Goal: Task Accomplishment & Management: Complete application form

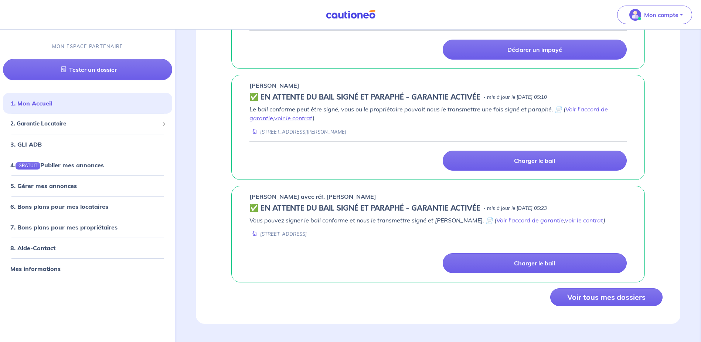
scroll to position [384, 0]
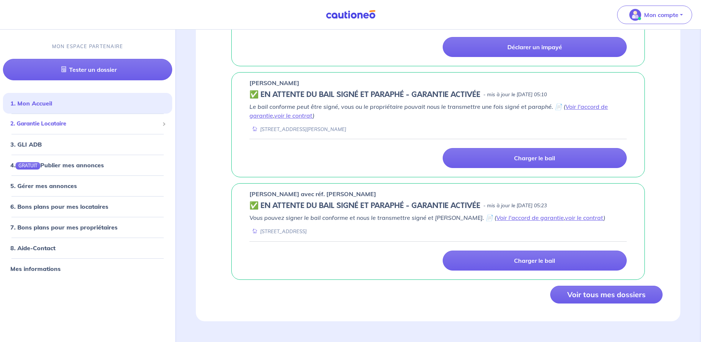
click at [41, 123] on span "2. Garantie Locataire" at bounding box center [84, 123] width 149 height 9
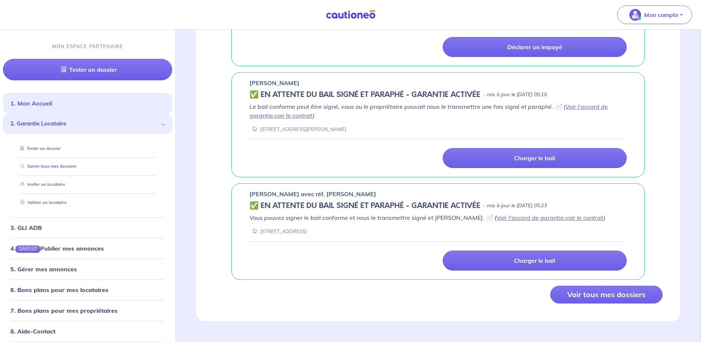
click at [48, 167] on link "Suivre tous mes dossiers" at bounding box center [46, 166] width 59 height 5
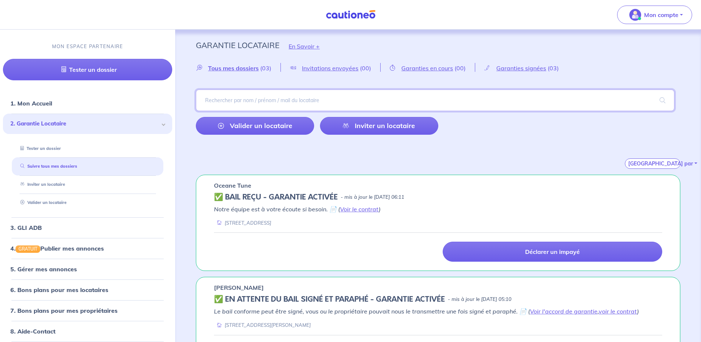
click at [234, 101] on input "search" at bounding box center [435, 99] width 479 height 21
type input "noua"
click at [662, 99] on span at bounding box center [663, 100] width 24 height 21
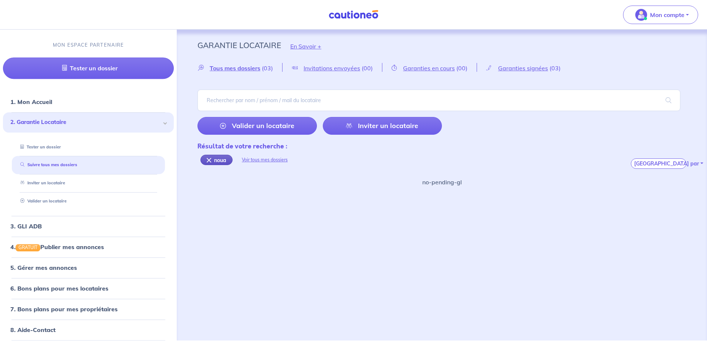
click at [210, 161] on div "noua" at bounding box center [216, 160] width 32 height 10
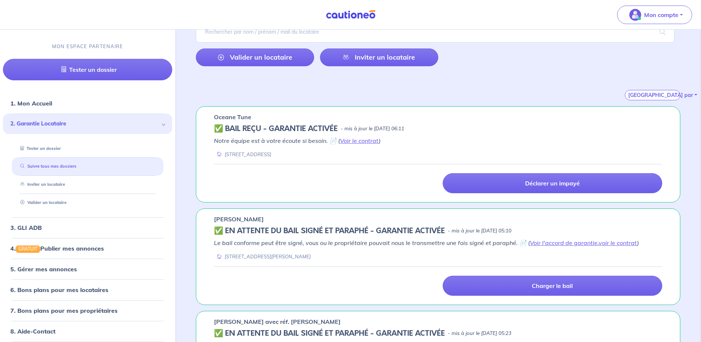
scroll to position [65, 0]
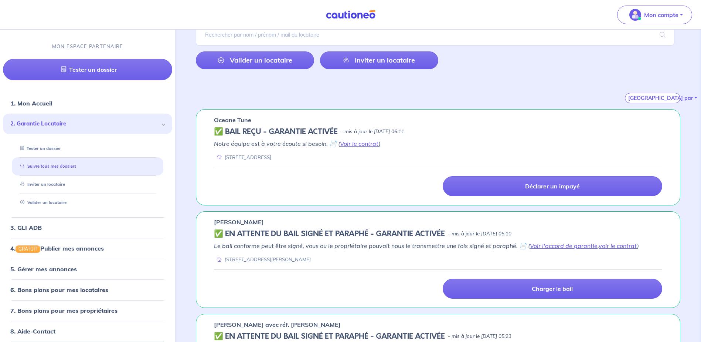
click at [59, 169] on link "Suivre tous mes dossiers" at bounding box center [46, 166] width 59 height 5
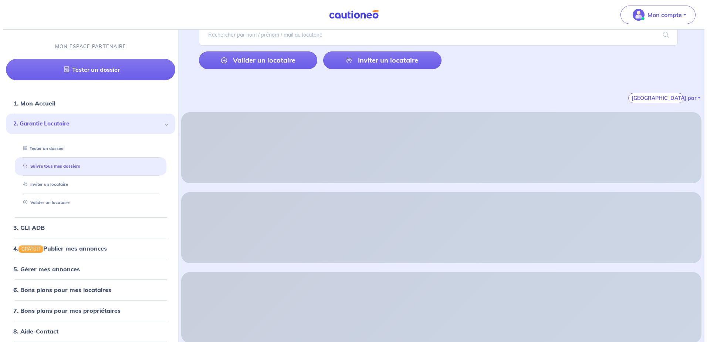
scroll to position [0, 0]
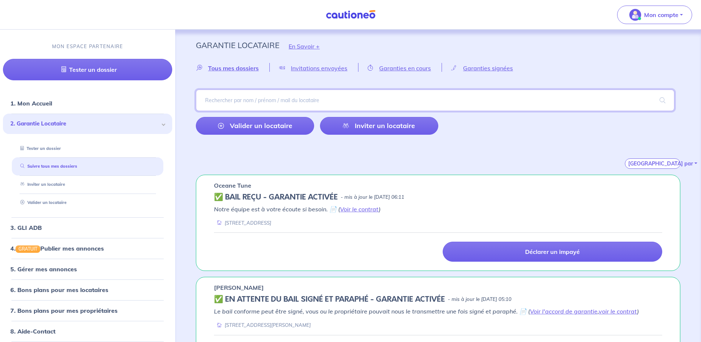
drag, startPoint x: 257, startPoint y: 99, endPoint x: 272, endPoint y: 52, distance: 49.0
click at [257, 96] on input "search" at bounding box center [435, 99] width 479 height 21
type input "hiZITU"
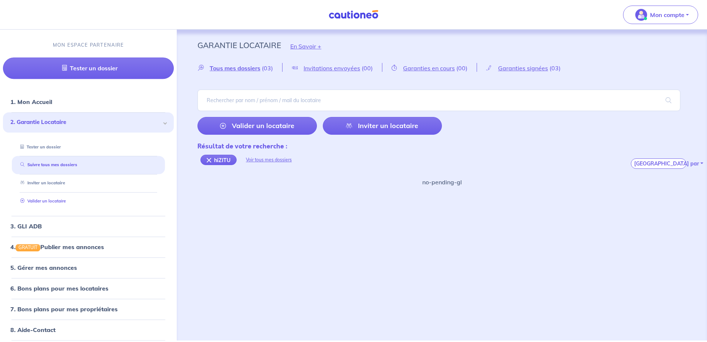
click at [57, 192] on li "Valider un locataire" at bounding box center [88, 201] width 153 height 18
click at [57, 200] on link "Valider un locataire" at bounding box center [41, 200] width 48 height 5
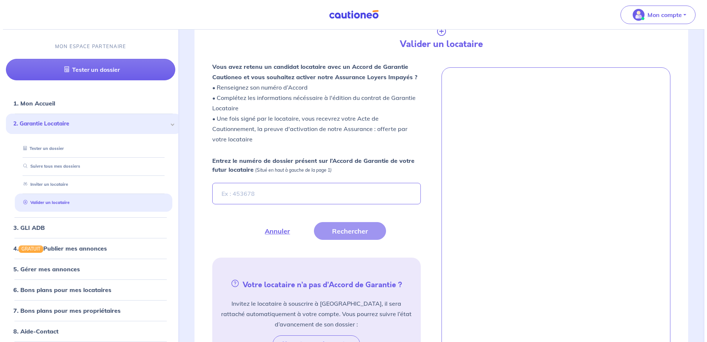
scroll to position [203, 0]
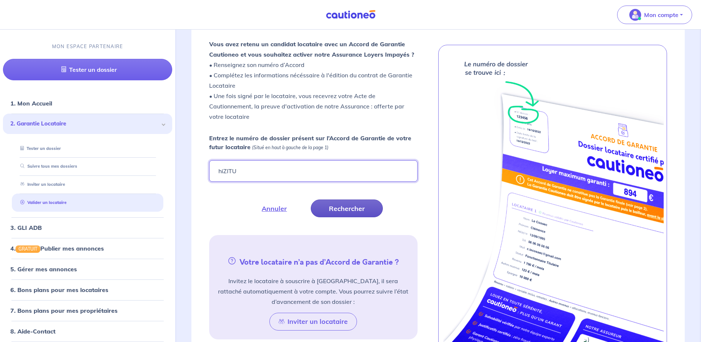
type input "hiZITU"
click at [340, 208] on button "Rechercher" at bounding box center [347, 208] width 72 height 18
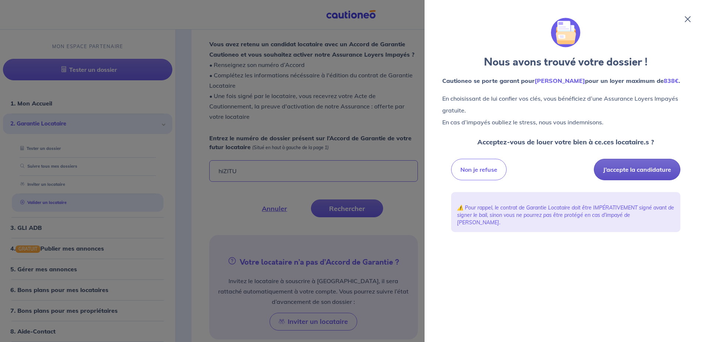
click at [641, 180] on button "J’accepte la candidature" at bounding box center [637, 169] width 87 height 21
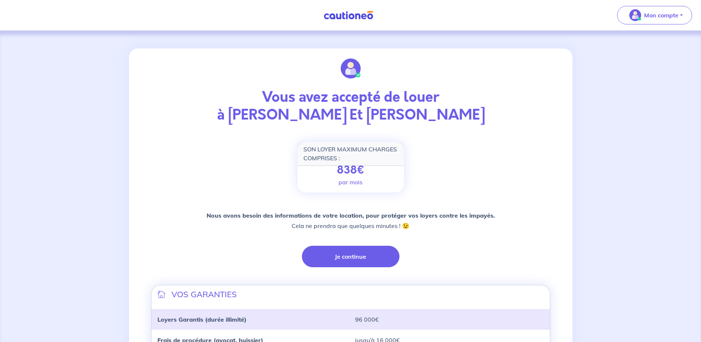
click at [605, 133] on div "Vous avez accepté de louer à Chloe VIVIEN Et Matthias NOUALHAGUET SON LOYER MAX…" at bounding box center [350, 262] width 701 height 462
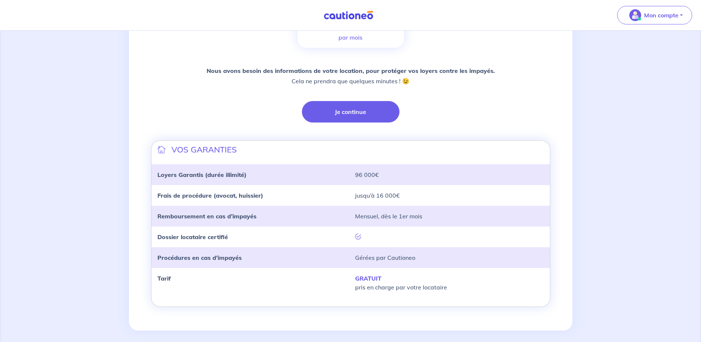
scroll to position [151, 0]
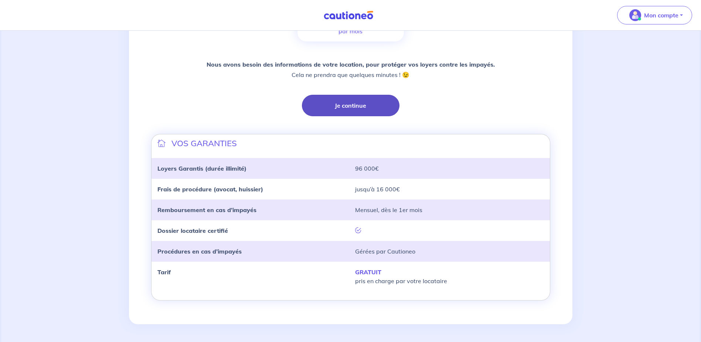
click at [351, 106] on button "Je continue" at bounding box center [351, 105] width 98 height 21
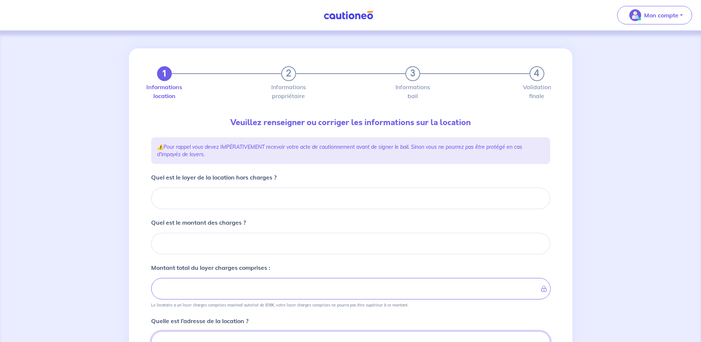
scroll to position [4, 0]
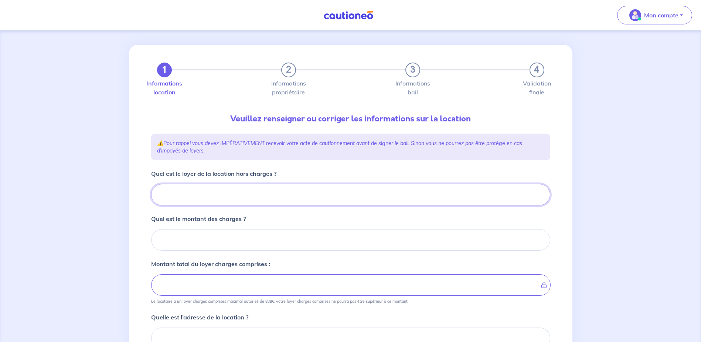
click at [192, 197] on input "Quel est le loyer de la location hors charges ?" at bounding box center [350, 194] width 399 height 21
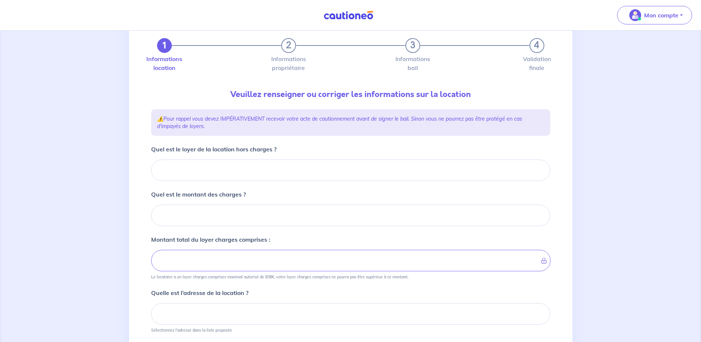
scroll to position [41, 0]
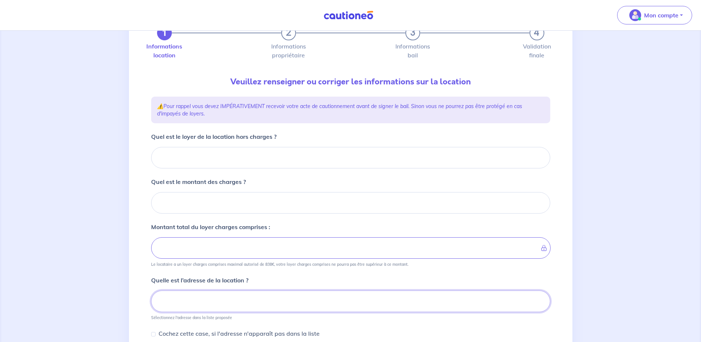
click at [190, 293] on input at bounding box center [350, 300] width 399 height 21
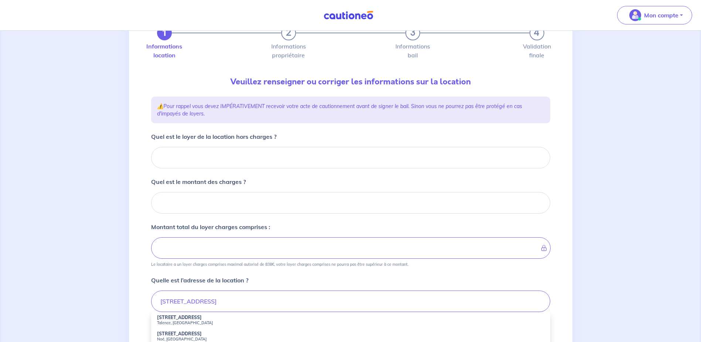
click at [190, 315] on strong "211 Route de Toulouse" at bounding box center [179, 317] width 45 height 6
type input "211 Route de Toulouse, Talence, France"
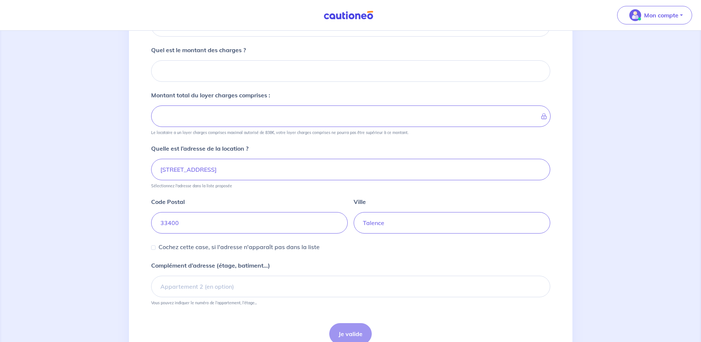
scroll to position [189, 0]
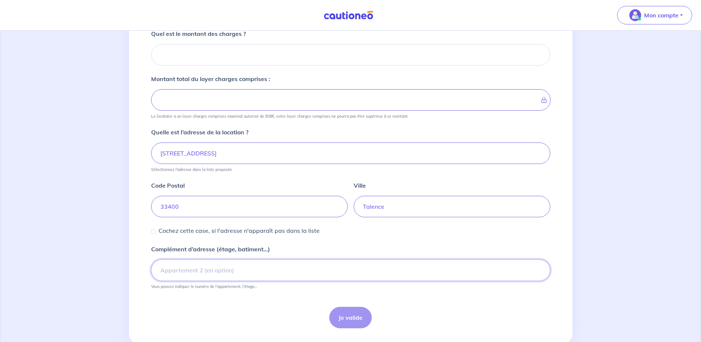
click at [193, 268] on input "Complément d’adresse (étage, batiment...)" at bounding box center [350, 269] width 399 height 21
click at [254, 272] on input "Appartement n°" at bounding box center [350, 269] width 399 height 21
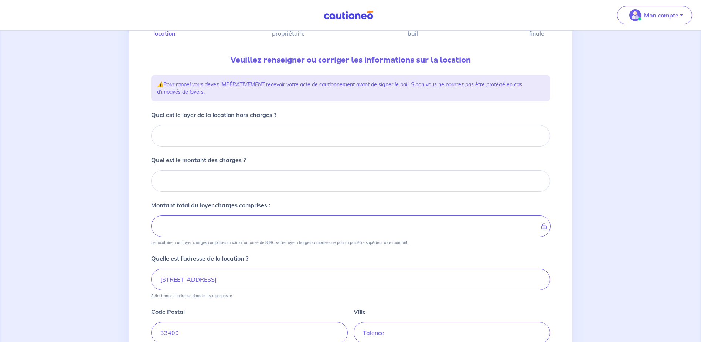
scroll to position [60, 0]
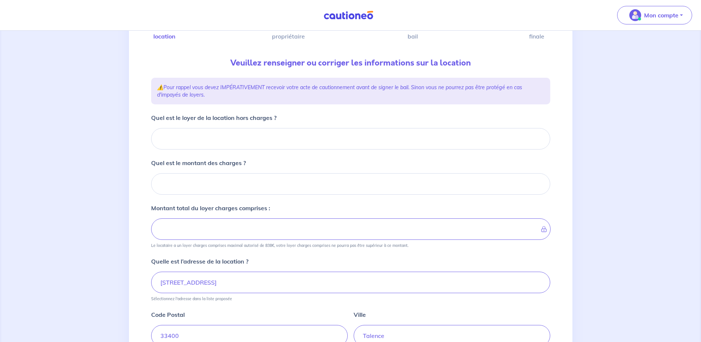
type input "Appartement n°115"
click at [211, 141] on input "Quel est le loyer de la location hors charges ?" at bounding box center [350, 138] width 399 height 21
click at [214, 140] on input "Quel est le loyer de la location hors charges ?" at bounding box center [350, 138] width 399 height 21
type input "68"
type input "688"
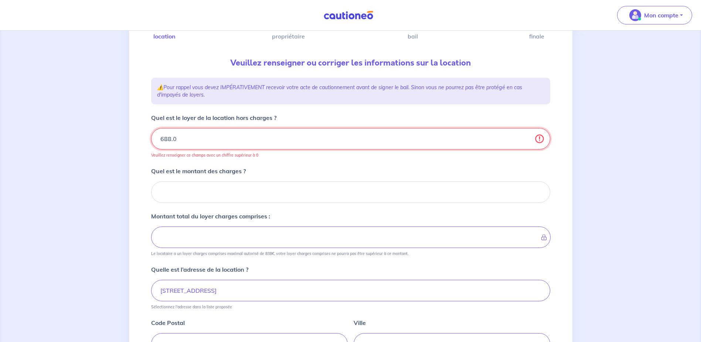
type input "688.09"
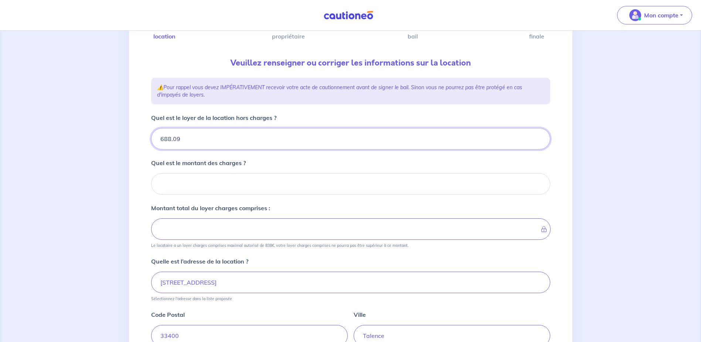
type input "688.0"
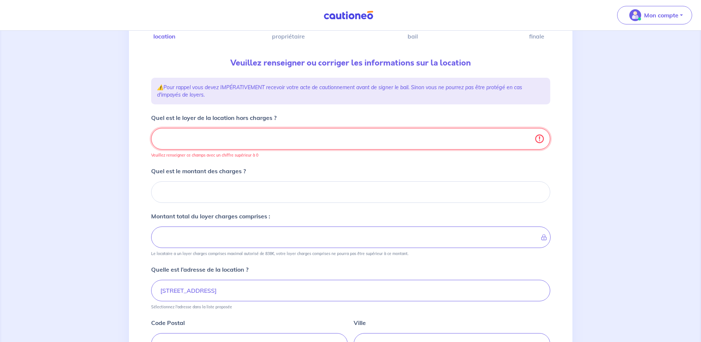
type input "688"
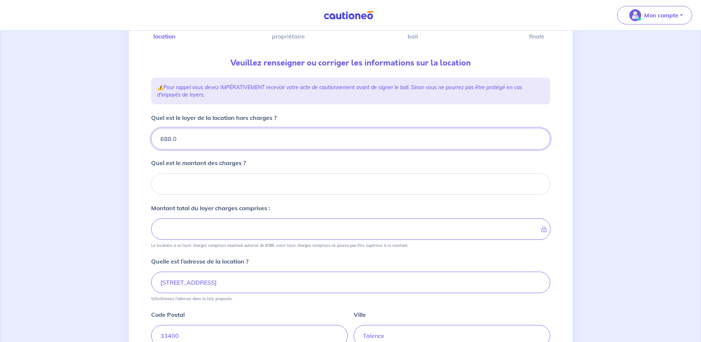
type input "688.09"
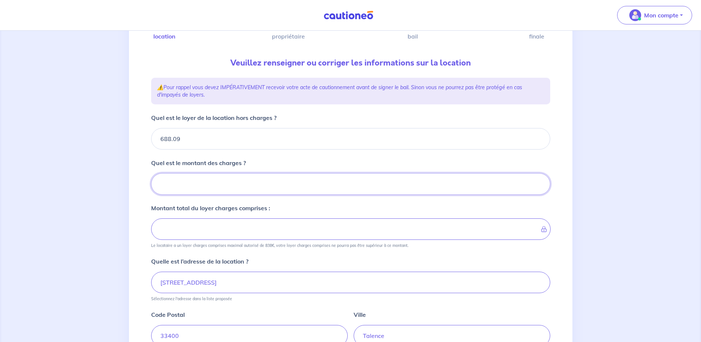
click at [221, 185] on input "Quel est le montant des charges ?" at bounding box center [350, 183] width 399 height 21
type input "11"
type input "689.09"
type input "110"
type input "798.09"
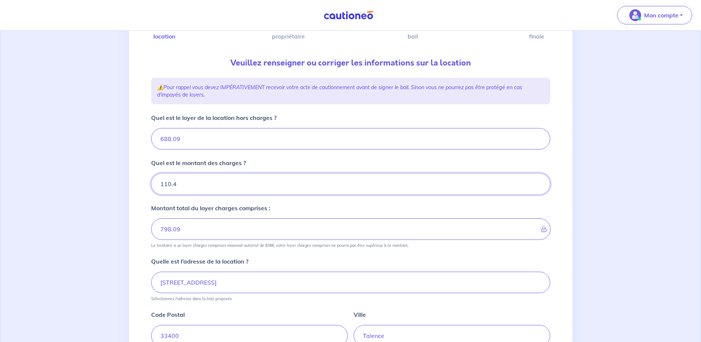
type input "110.41"
type input "798.5"
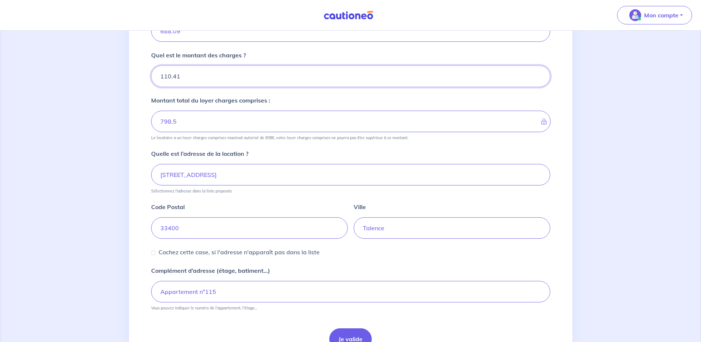
scroll to position [170, 0]
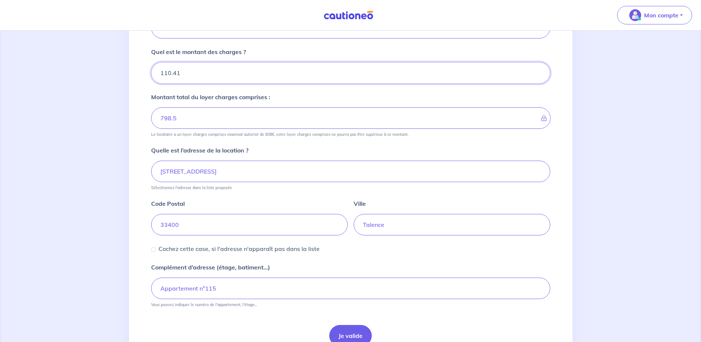
type input "110.41"
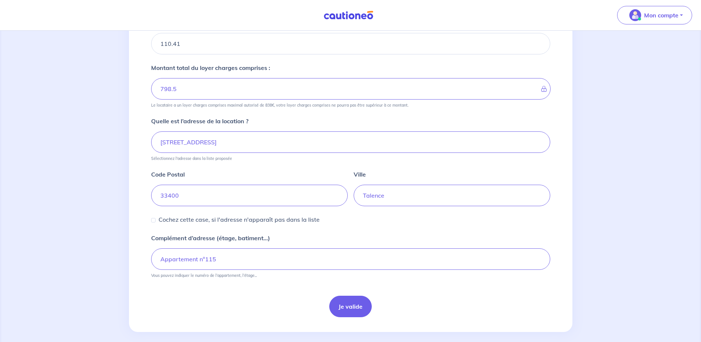
scroll to position [207, 0]
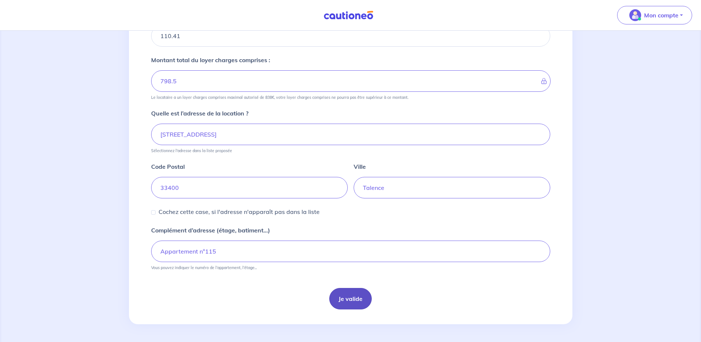
click at [344, 298] on button "Je valide" at bounding box center [350, 298] width 43 height 21
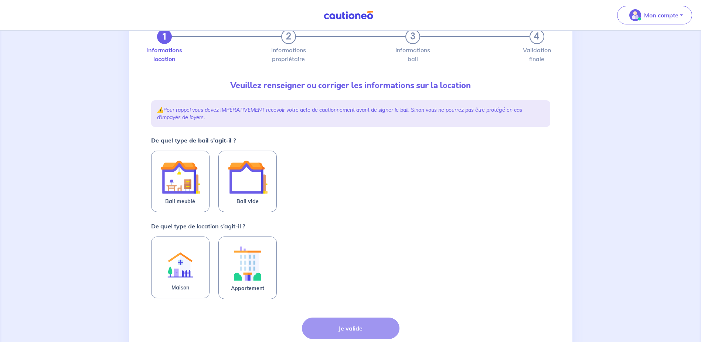
scroll to position [74, 0]
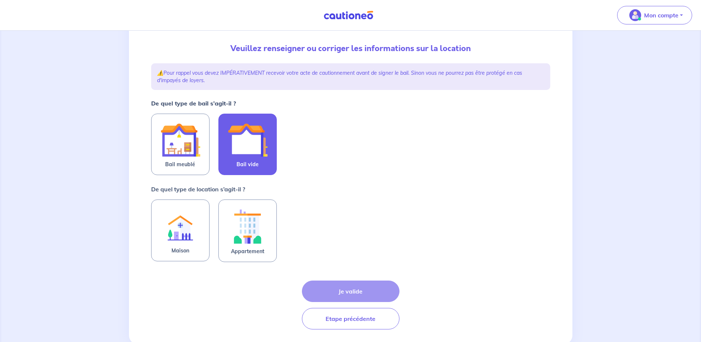
click at [254, 131] on img at bounding box center [248, 140] width 40 height 40
click at [0, 0] on input "Bail vide" at bounding box center [0, 0] width 0 height 0
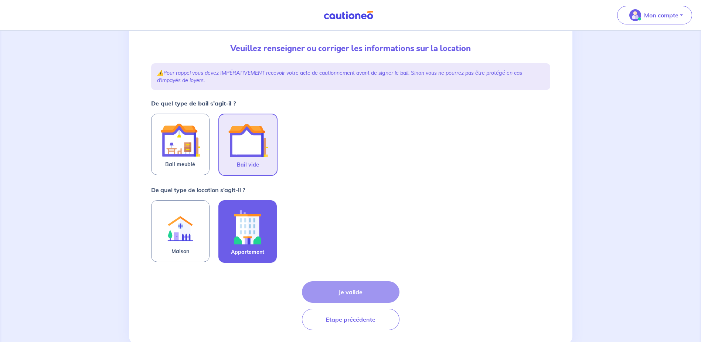
click at [259, 227] on img at bounding box center [248, 226] width 40 height 41
click at [0, 0] on input "Appartement" at bounding box center [0, 0] width 0 height 0
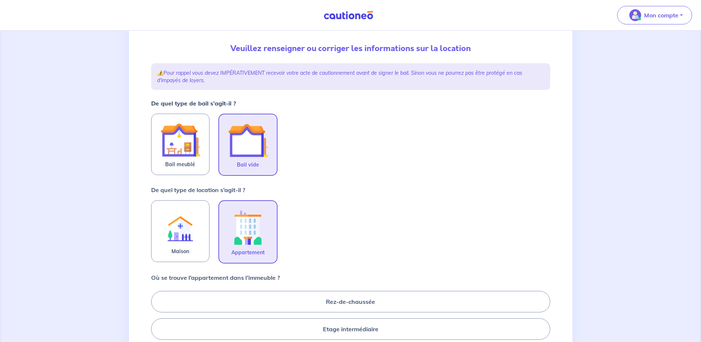
scroll to position [148, 0]
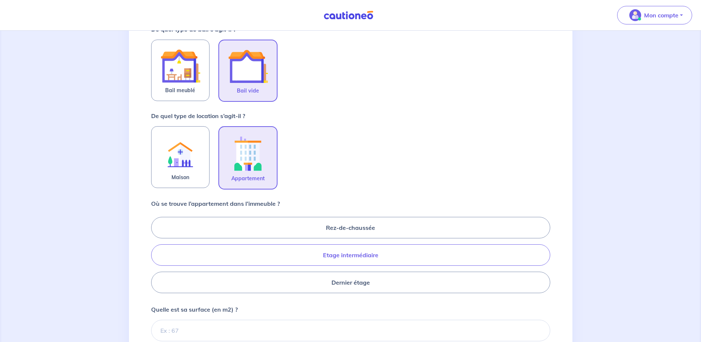
click at [388, 255] on label "Etage intermédiaire" at bounding box center [350, 254] width 399 height 21
click at [156, 255] on input "Etage intermédiaire" at bounding box center [153, 254] width 5 height 5
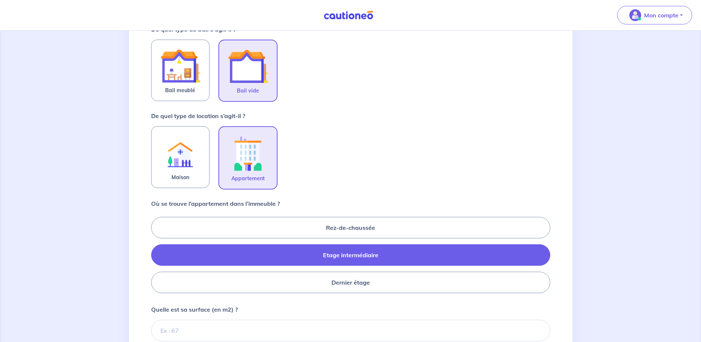
radio input "true"
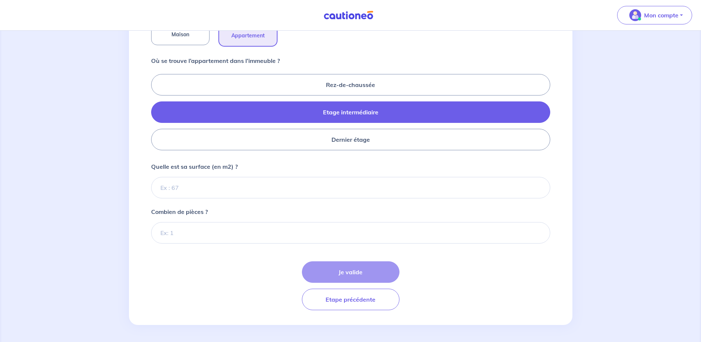
scroll to position [291, 0]
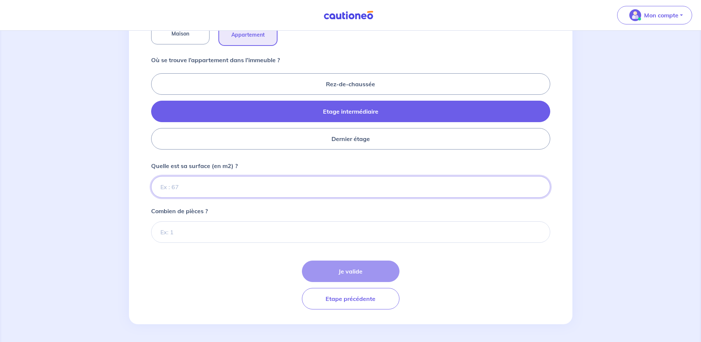
click at [245, 185] on input "Quelle est sa surface (en m2) ?" at bounding box center [350, 186] width 399 height 21
type input "52.80"
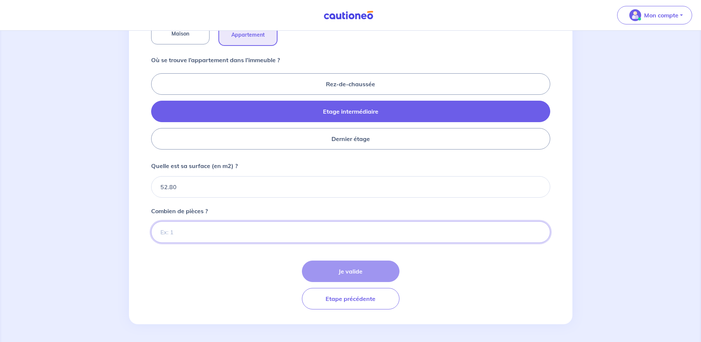
click at [197, 231] on input "Combien de pièces ?" at bounding box center [350, 231] width 399 height 21
type input "2"
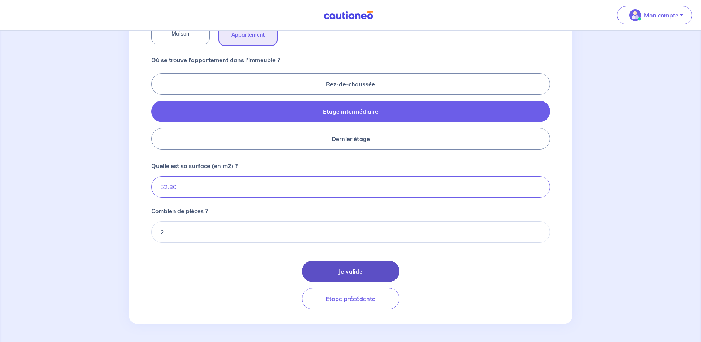
click at [372, 269] on button "Je valide" at bounding box center [351, 270] width 98 height 21
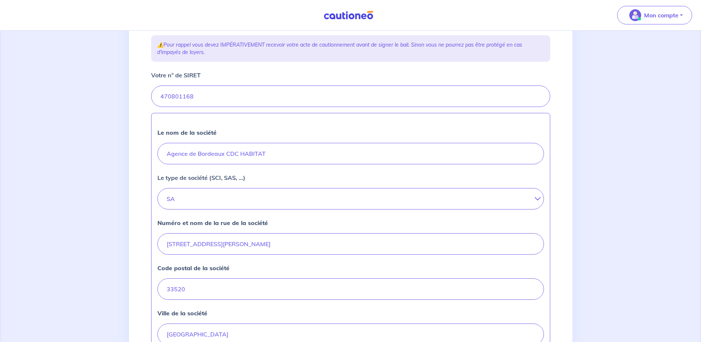
scroll to position [101, 0]
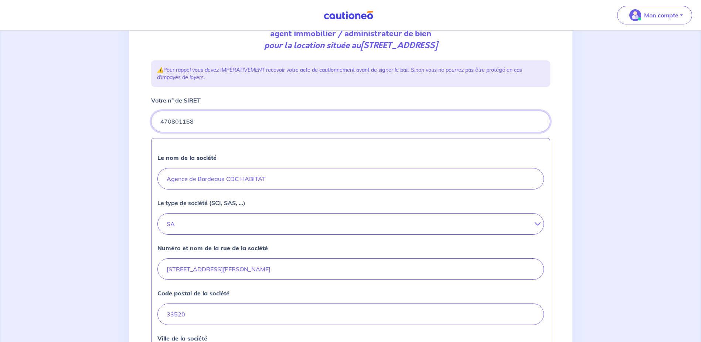
click at [212, 125] on input "Votre n° de SIRET" at bounding box center [350, 121] width 399 height 21
click at [190, 122] on input "Votre n° de SIRET" at bounding box center [350, 121] width 399 height 21
drag, startPoint x: 200, startPoint y: 122, endPoint x: 143, endPoint y: 117, distance: 56.4
click at [143, 117] on div "2 3 4 Informations location Informations propriétaire Informations bail Validat…" at bounding box center [351, 228] width 444 height 561
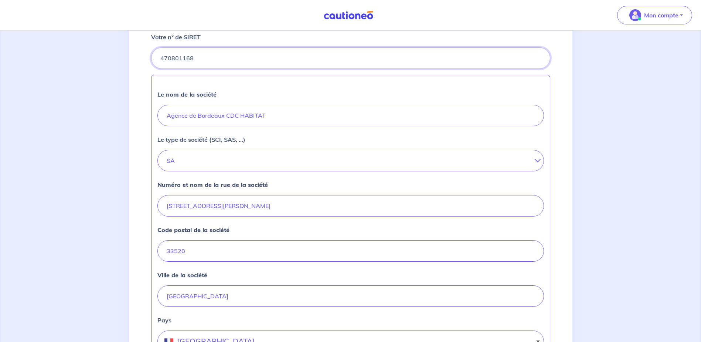
scroll to position [0, 0]
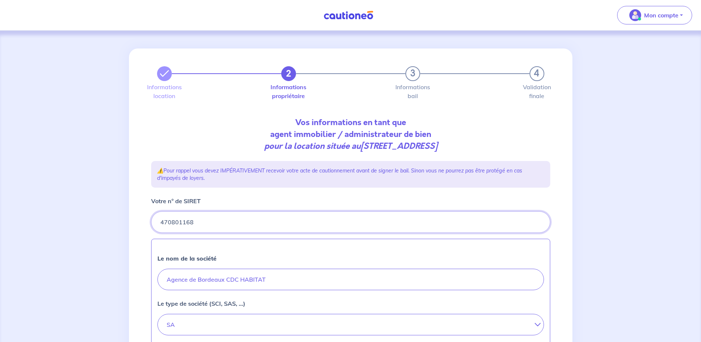
click at [236, 223] on input "Votre n° de SIRET" at bounding box center [350, 221] width 399 height 21
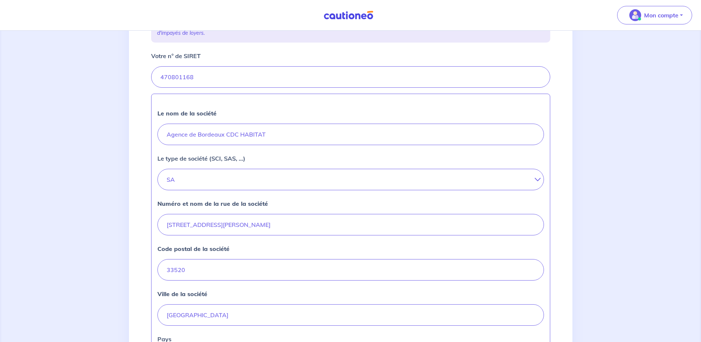
scroll to position [111, 0]
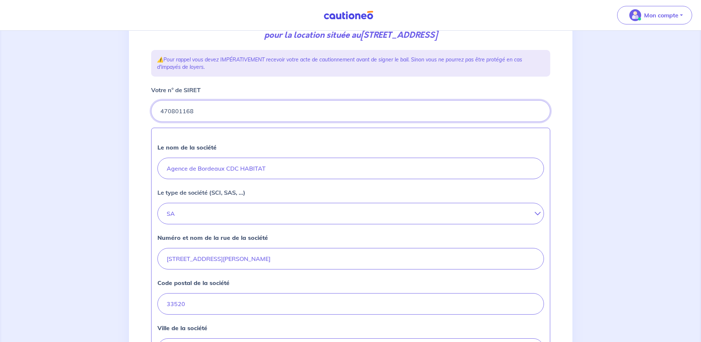
drag, startPoint x: 191, startPoint y: 109, endPoint x: 202, endPoint y: 111, distance: 10.9
click at [191, 109] on input "Votre n° de SIRET" at bounding box center [350, 110] width 399 height 21
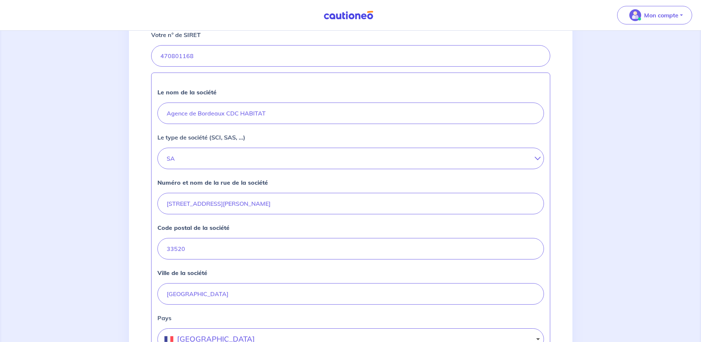
scroll to position [148, 0]
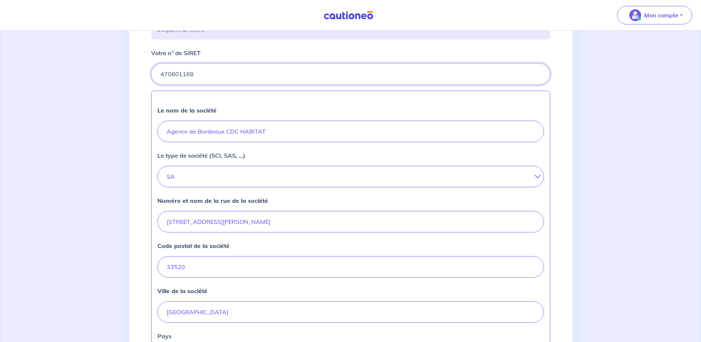
drag, startPoint x: 204, startPoint y: 76, endPoint x: 157, endPoint y: 75, distance: 47.3
click at [157, 75] on input "Votre n° de SIRET" at bounding box center [350, 73] width 399 height 21
click at [211, 74] on input "Votre n° de SIRET" at bounding box center [350, 73] width 399 height 21
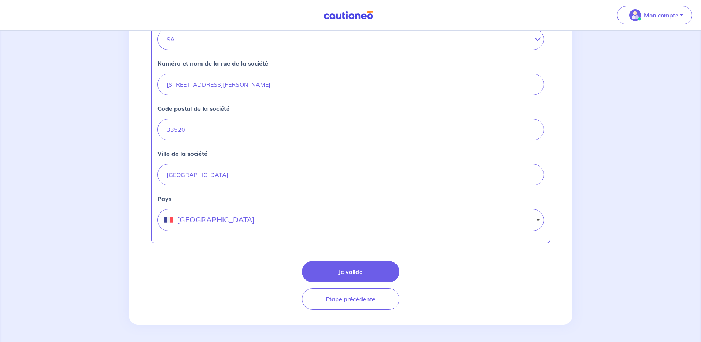
scroll to position [285, 0]
click at [346, 269] on button "Je valide" at bounding box center [351, 270] width 98 height 21
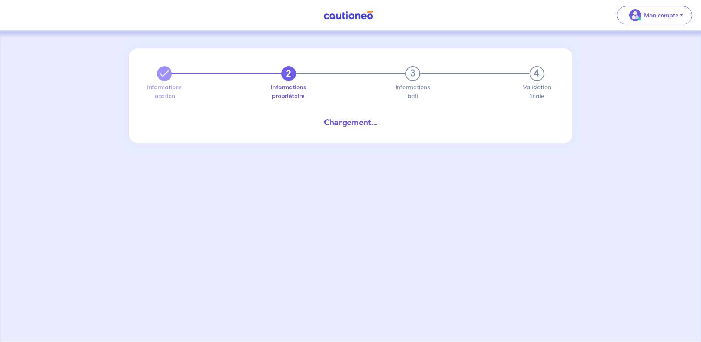
select select "FR"
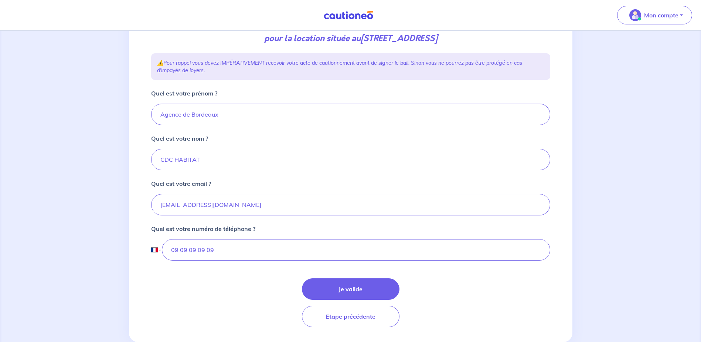
scroll to position [111, 0]
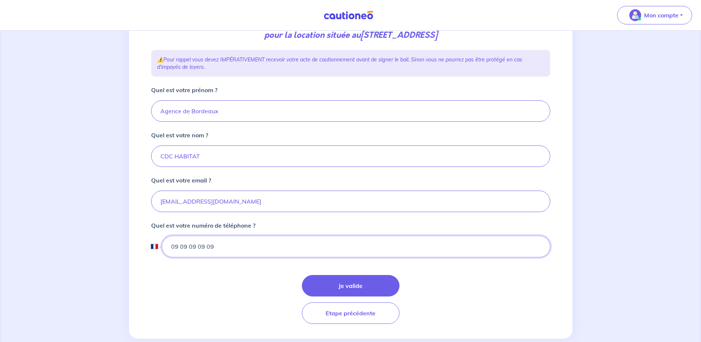
click at [195, 241] on input "09 09 09 09 09" at bounding box center [356, 245] width 388 height 21
drag, startPoint x: 222, startPoint y: 248, endPoint x: 162, endPoint y: 245, distance: 60.0
click at [162, 245] on input "09 09 09 09 09" at bounding box center [356, 245] width 388 height 21
click at [210, 244] on input "09 09 09 09 09" at bounding box center [356, 245] width 388 height 21
drag, startPoint x: 195, startPoint y: 248, endPoint x: 142, endPoint y: 249, distance: 52.9
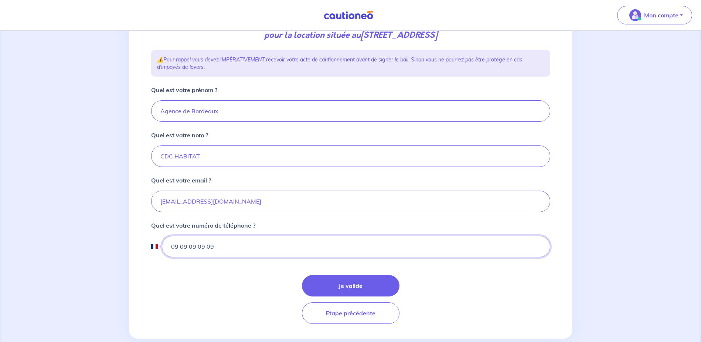
click at [142, 249] on div "2 3 4 Informations location Informations propriétaire Informations bail Validat…" at bounding box center [351, 138] width 444 height 401
type input "09 72 67 67 90"
click at [352, 285] on button "Je valide" at bounding box center [351, 285] width 98 height 21
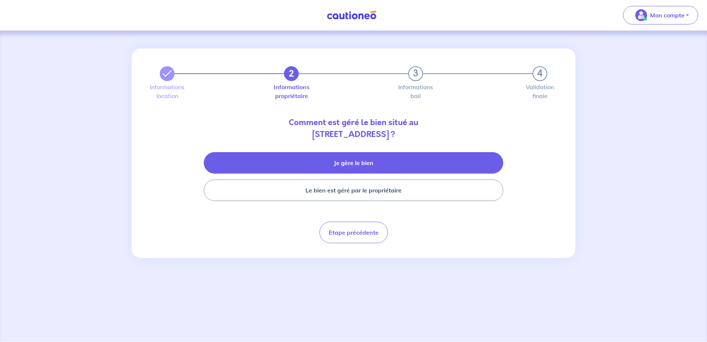
click at [338, 156] on button "Je gère le bien" at bounding box center [353, 162] width 299 height 21
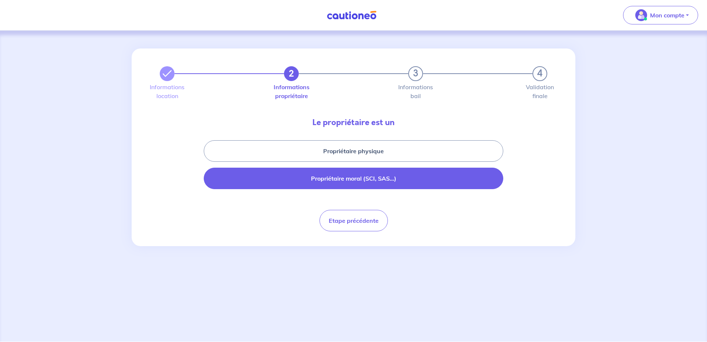
click at [337, 182] on button "Propriétaire moral (SCI, SAS...)" at bounding box center [353, 177] width 299 height 21
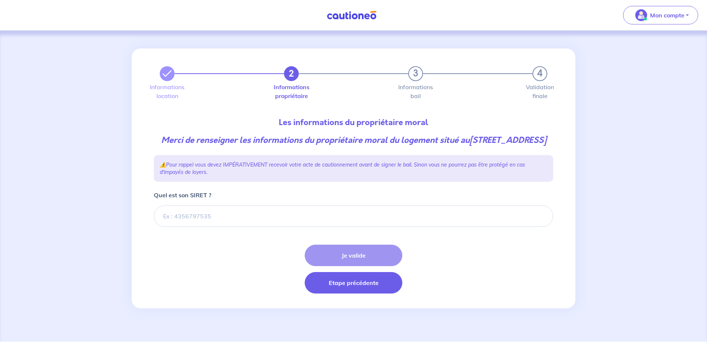
click at [337, 293] on button "Etape précédente" at bounding box center [354, 282] width 98 height 21
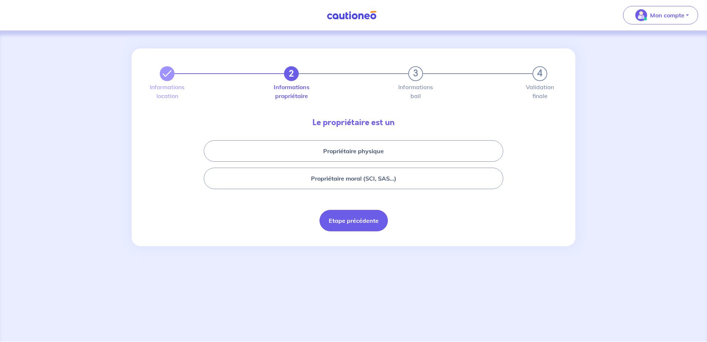
click at [353, 224] on button "Etape précédente" at bounding box center [353, 220] width 68 height 21
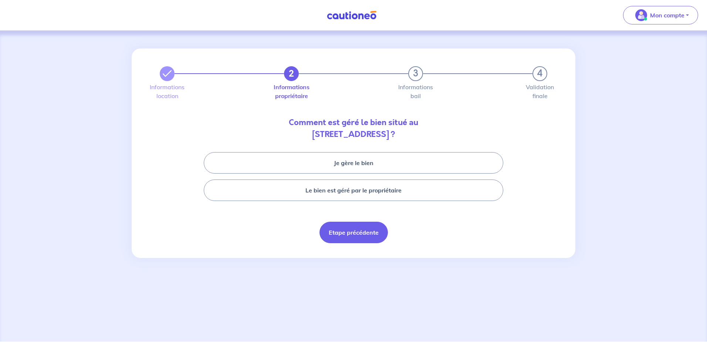
click at [352, 238] on button "Etape précédente" at bounding box center [353, 231] width 68 height 21
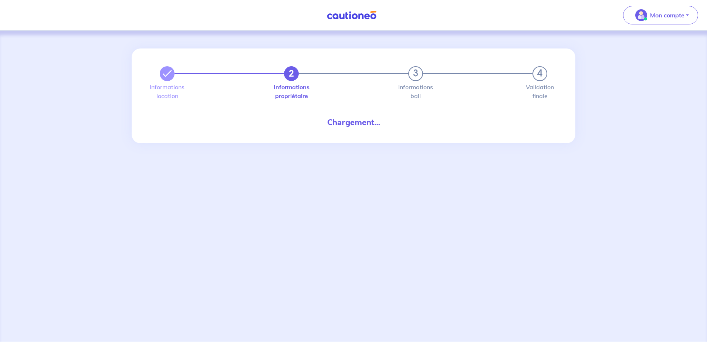
select select "FR"
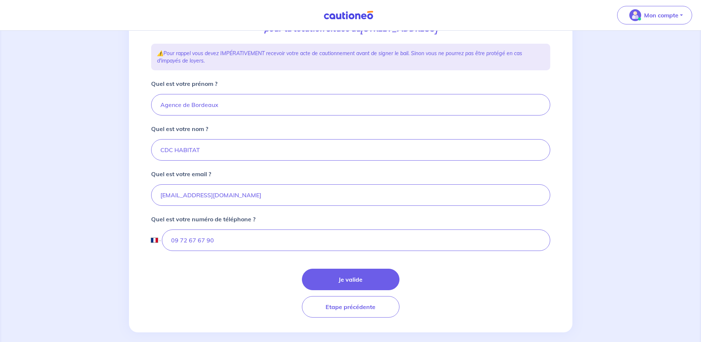
scroll to position [125, 0]
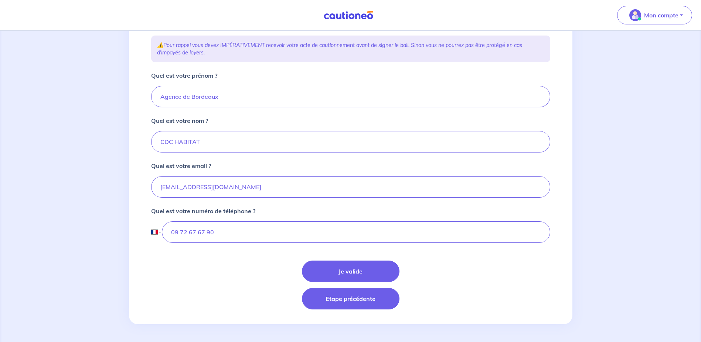
click at [358, 298] on button "Etape précédente" at bounding box center [351, 298] width 98 height 21
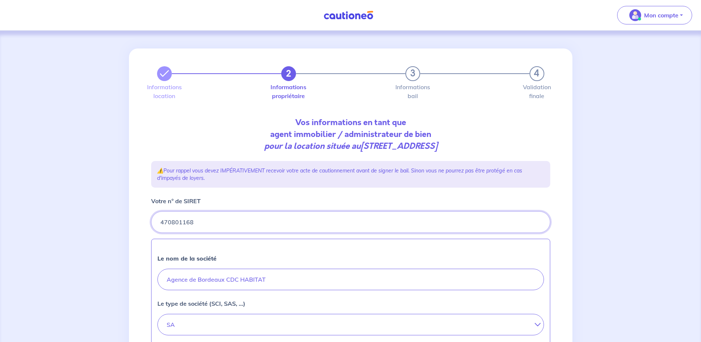
drag, startPoint x: 208, startPoint y: 224, endPoint x: 140, endPoint y: 222, distance: 68.8
click at [140, 222] on div "2 3 4 Informations location Informations propriétaire Informations bail Validat…" at bounding box center [351, 328] width 444 height 561
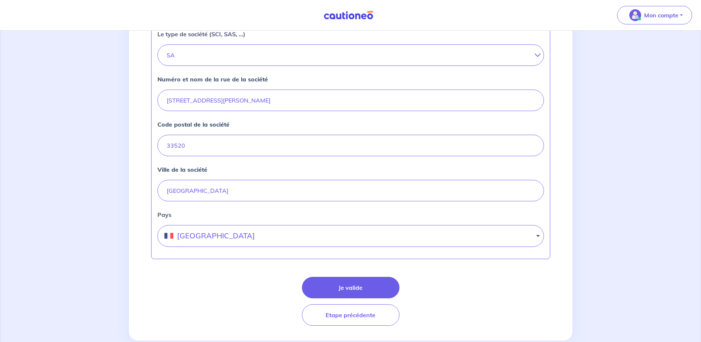
scroll to position [285, 0]
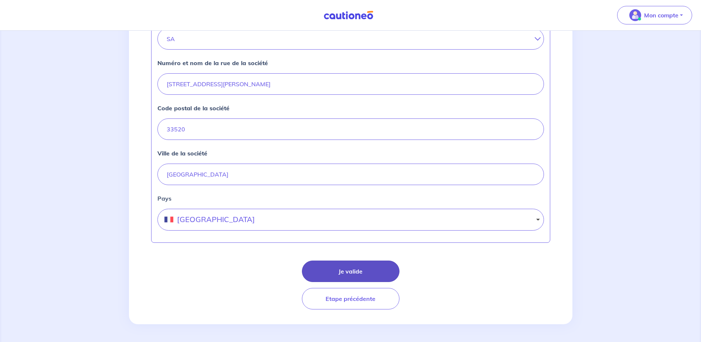
click at [366, 275] on button "Je valide" at bounding box center [351, 270] width 98 height 21
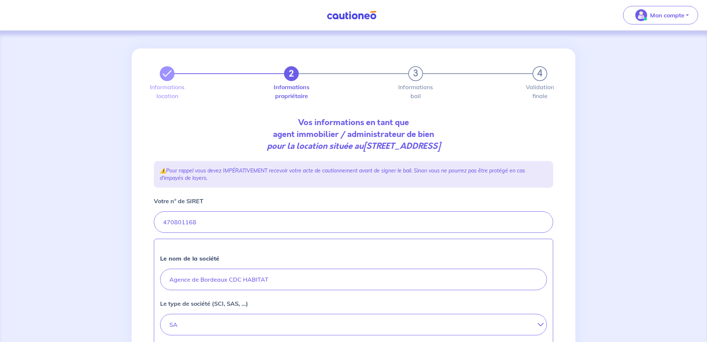
select select "FR"
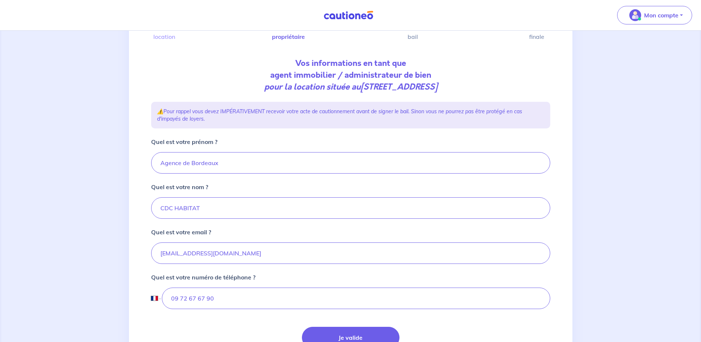
scroll to position [125, 0]
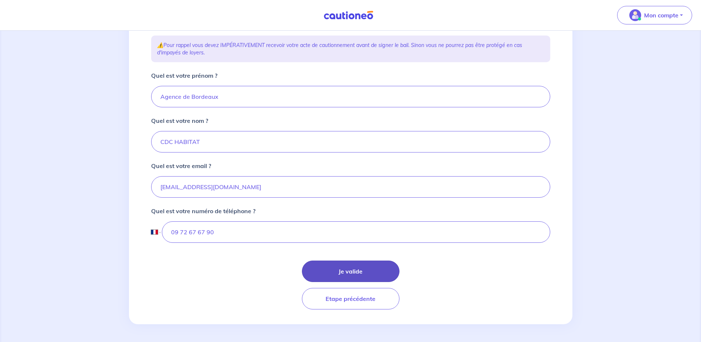
click at [364, 268] on button "Je valide" at bounding box center [351, 270] width 98 height 21
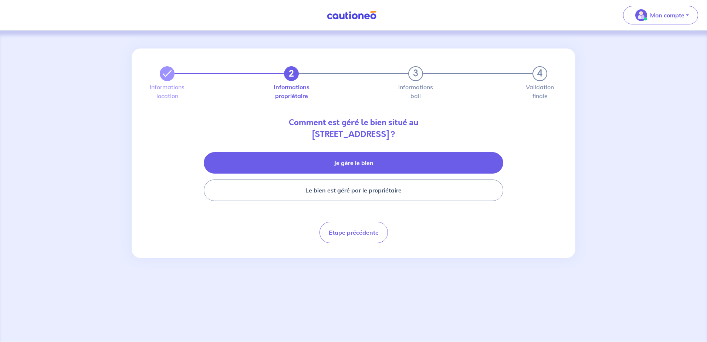
click at [373, 167] on button "Je gère le bien" at bounding box center [353, 162] width 299 height 21
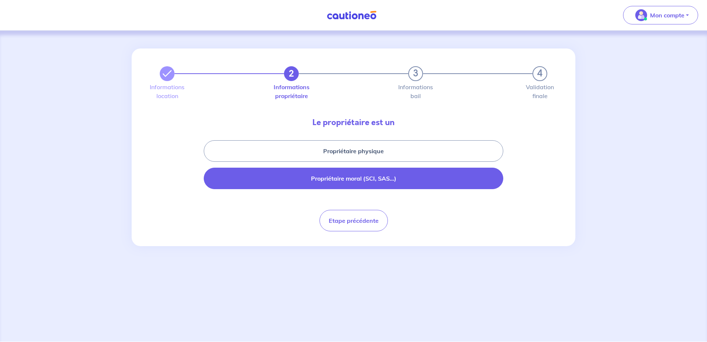
click at [369, 180] on button "Propriétaire moral (SCI, SAS...)" at bounding box center [353, 177] width 299 height 21
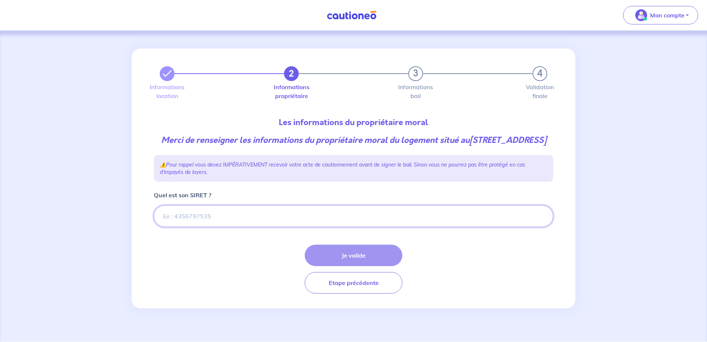
click at [203, 224] on input "Quel est son SIRET ?" at bounding box center [353, 215] width 399 height 21
paste input "470801168"
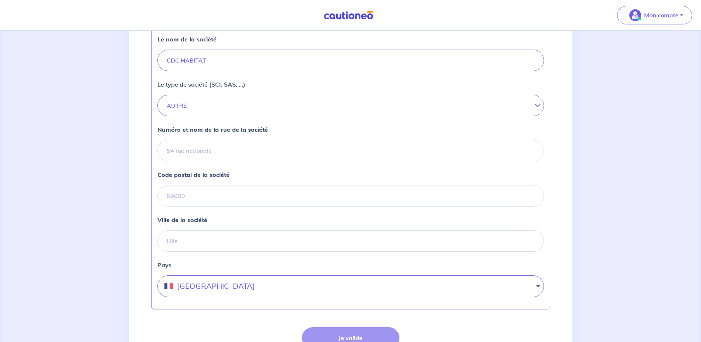
scroll to position [222, 0]
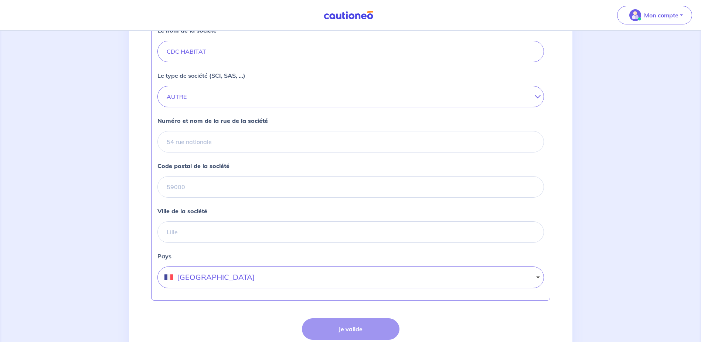
type input "470801168"
click at [206, 151] on input "Numéro et nom de la rue de la société" at bounding box center [350, 141] width 387 height 21
type input "3 Rue Jean Claudeville"
type input "33520"
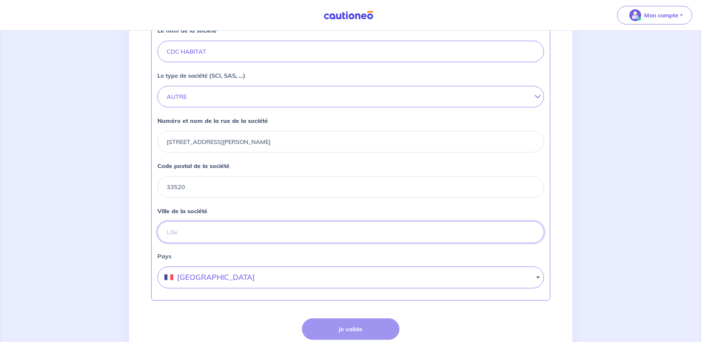
type input "BRUGES"
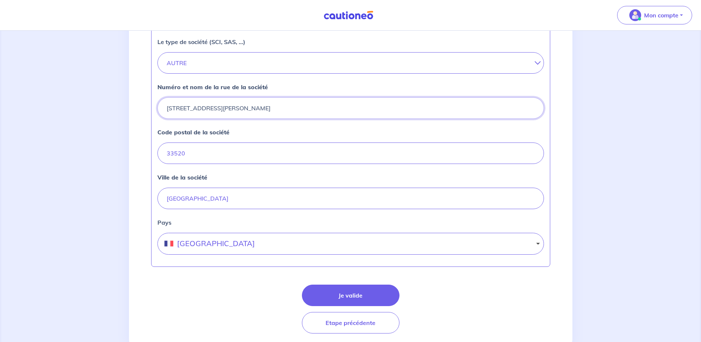
scroll to position [259, 0]
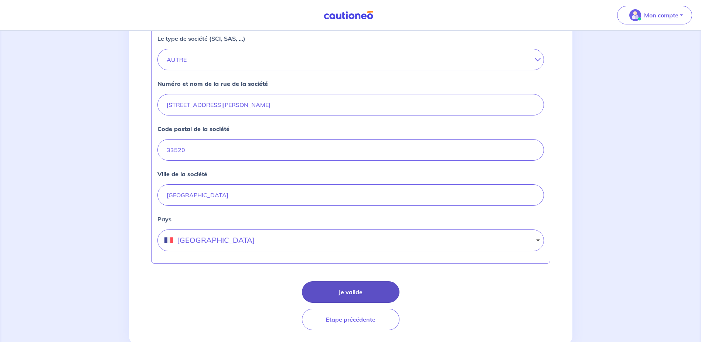
click at [352, 302] on button "Je valide" at bounding box center [351, 291] width 98 height 21
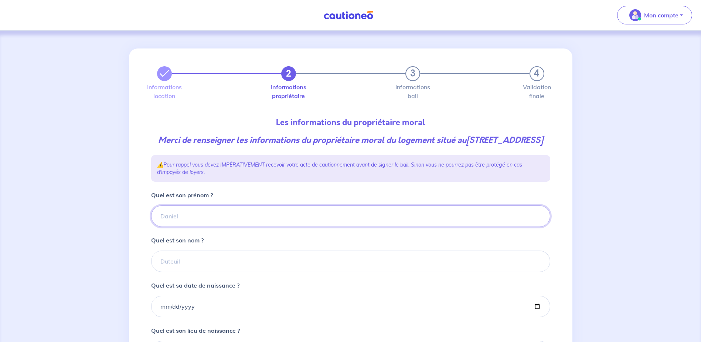
click at [215, 224] on input "Quel est son prénom ?" at bounding box center [350, 215] width 399 height 21
type input "CDC HABITAT"
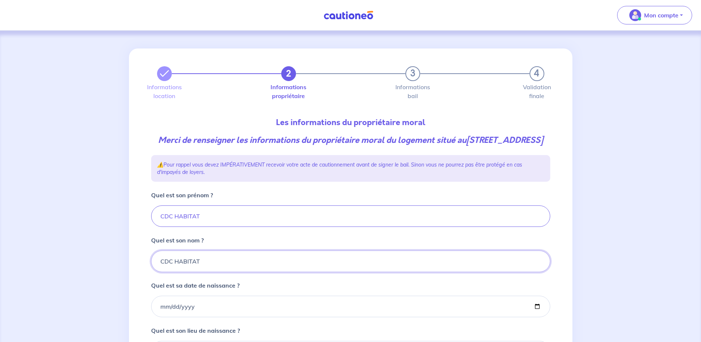
type input "CDC HABITAT"
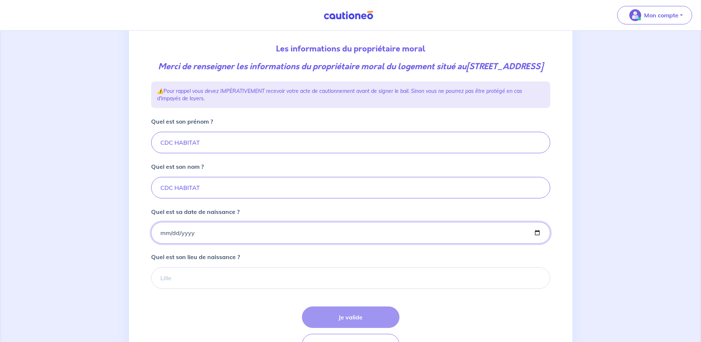
scroll to position [74, 0]
click at [162, 242] on input "Quel est sa date de naissance ?" at bounding box center [350, 231] width 399 height 21
click at [167, 242] on input "Quel est sa date de naissance ?" at bounding box center [350, 231] width 399 height 21
click at [199, 243] on input "Quel est sa date de naissance ?" at bounding box center [350, 231] width 399 height 21
click at [163, 243] on input "Quel est sa date de naissance ?" at bounding box center [350, 231] width 399 height 21
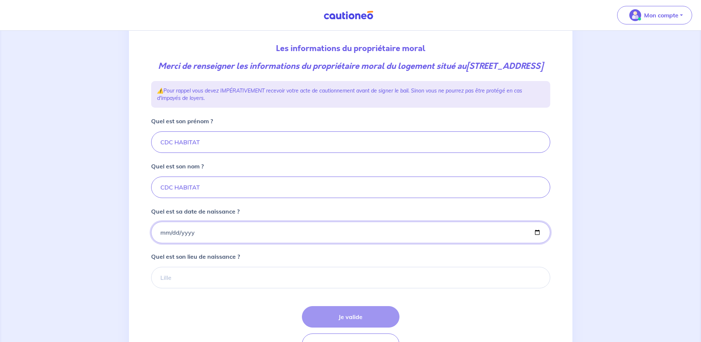
click at [166, 243] on input "Quel est sa date de naissance ?" at bounding box center [350, 231] width 399 height 21
click at [162, 240] on input "Quel est sa date de naissance ?" at bounding box center [350, 231] width 399 height 21
type input "2000-01-01"
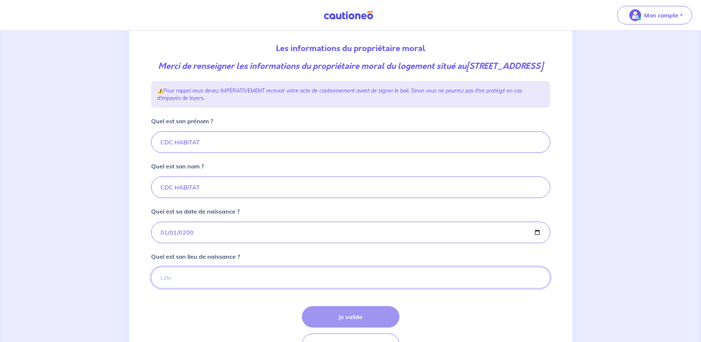
click at [191, 288] on input "Quel est son lieu de naissance ?" at bounding box center [350, 277] width 399 height 21
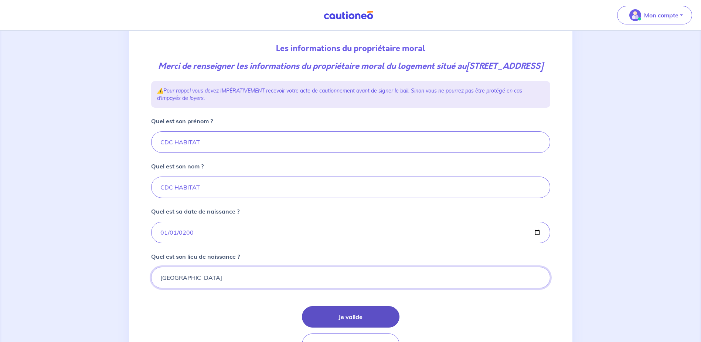
type input "Paris"
click at [345, 327] on button "Je valide" at bounding box center [351, 316] width 98 height 21
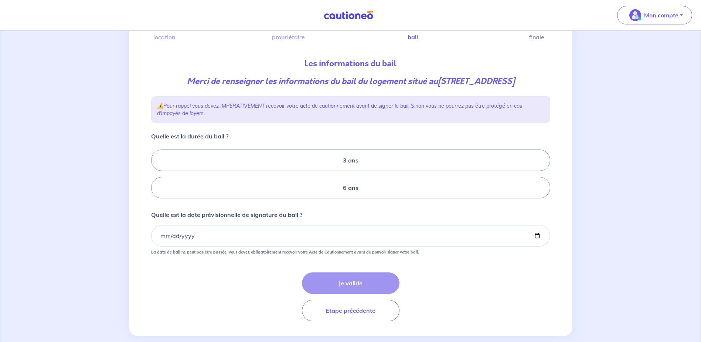
scroll to position [71, 0]
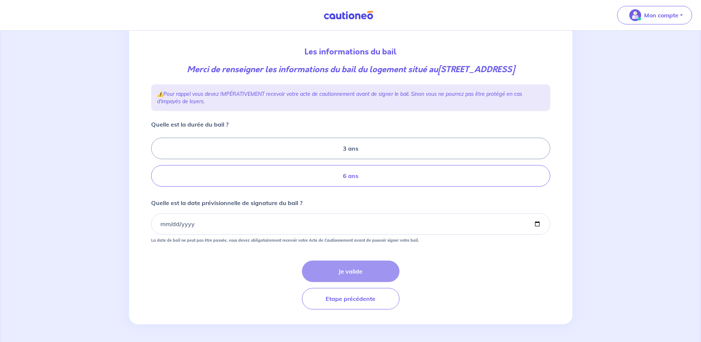
click at [347, 175] on label "6 ans" at bounding box center [350, 175] width 399 height 21
click at [156, 165] on input "6 ans" at bounding box center [153, 162] width 5 height 5
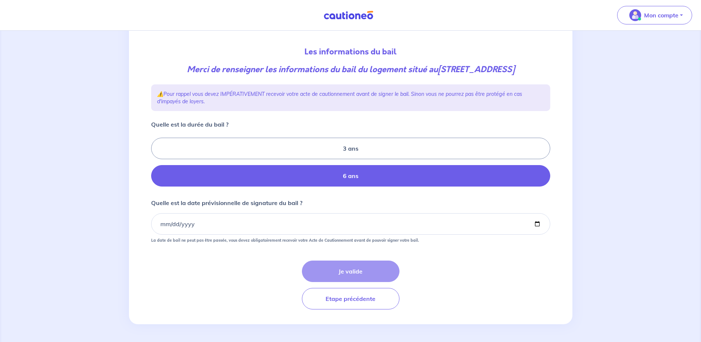
radio input "true"
click at [156, 225] on input "Quelle est la date prévisionnelle de signature du bail ?" at bounding box center [350, 223] width 399 height 21
click at [536, 227] on input "Quelle est la date prévisionnelle de signature du bail ?" at bounding box center [350, 223] width 399 height 21
type input "2025-10-15"
click at [363, 271] on button "Je valide" at bounding box center [351, 270] width 98 height 21
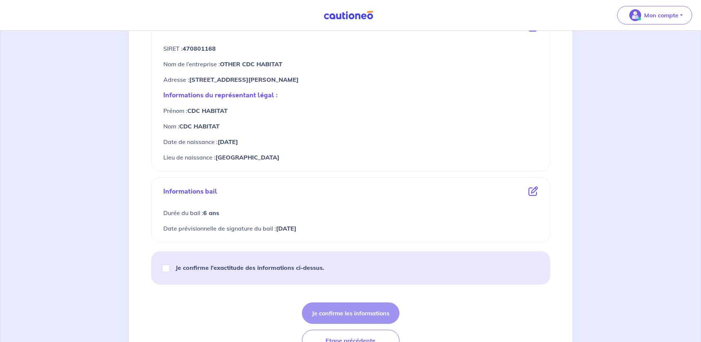
scroll to position [340, 0]
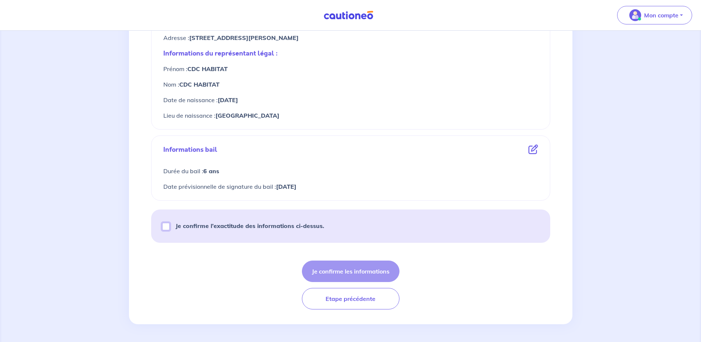
click at [167, 227] on input "Je confirme l’exactitude des informations ci-dessus." at bounding box center [165, 226] width 7 height 7
checkbox input "true"
click at [350, 272] on button "Je confirme les informations" at bounding box center [351, 270] width 98 height 21
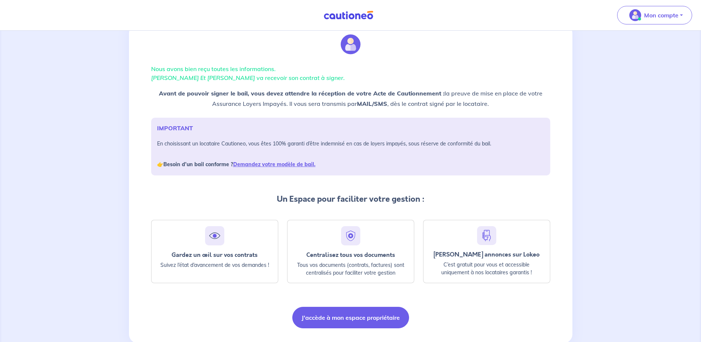
scroll to position [37, 0]
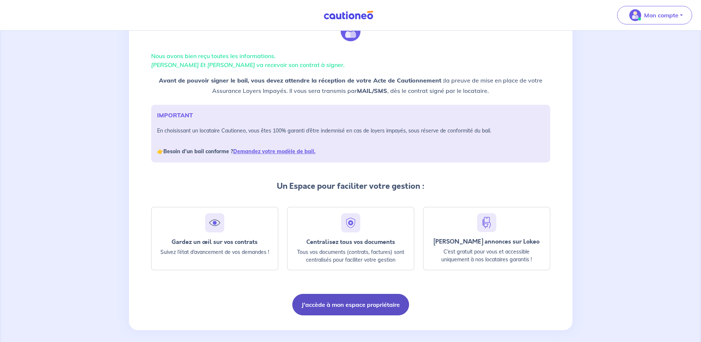
click at [364, 309] on button "J'accède à mon espace propriétaire" at bounding box center [350, 304] width 117 height 21
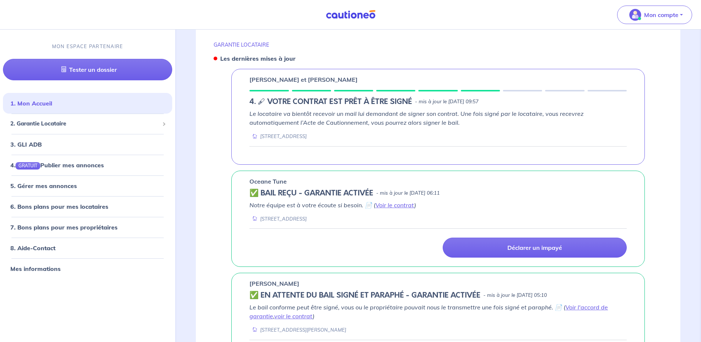
scroll to position [259, 0]
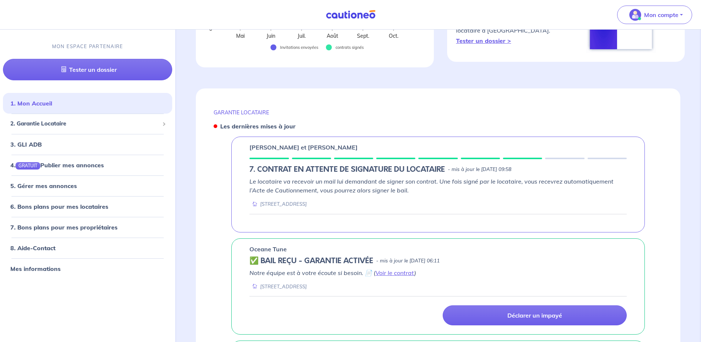
scroll to position [222, 0]
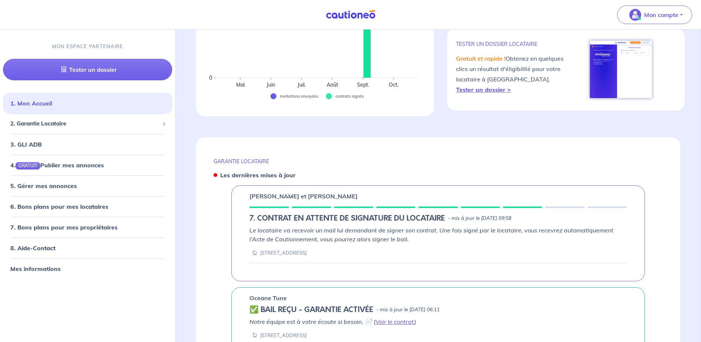
scroll to position [222, 0]
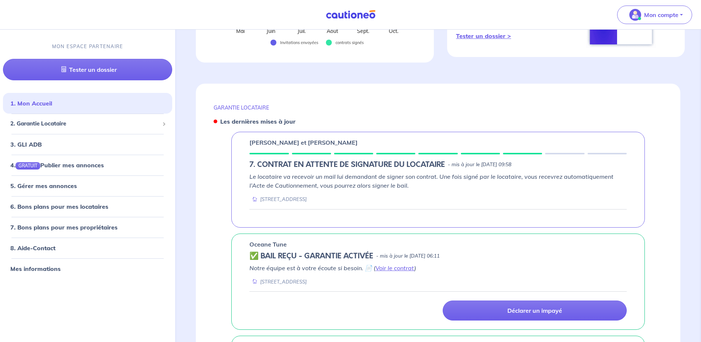
click at [328, 161] on h5 "7. CONTRAT EN ATTENTE DE SIGNATURE DU LOCATAIRE" at bounding box center [348, 164] width 196 height 9
click at [391, 267] on link "Voir le contrat" at bounding box center [395, 267] width 39 height 7
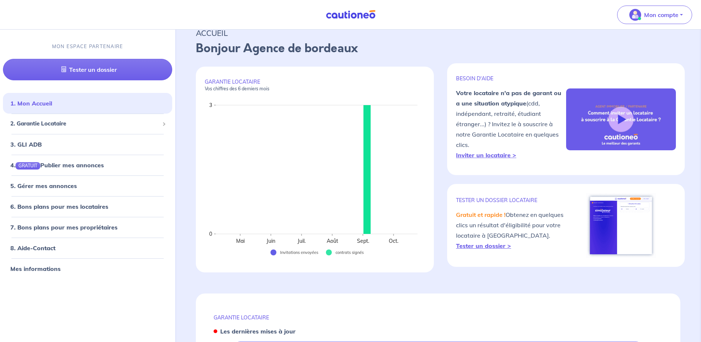
scroll to position [0, 0]
